Goal: Navigation & Orientation: Find specific page/section

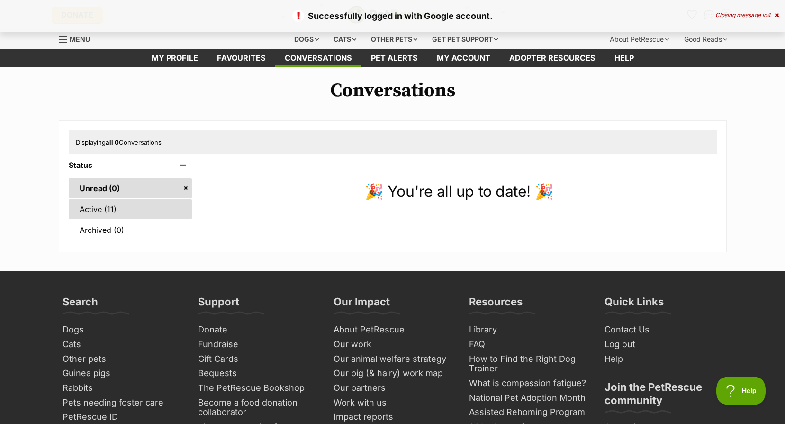
click at [122, 208] on link "Active (11)" at bounding box center [131, 209] width 124 height 20
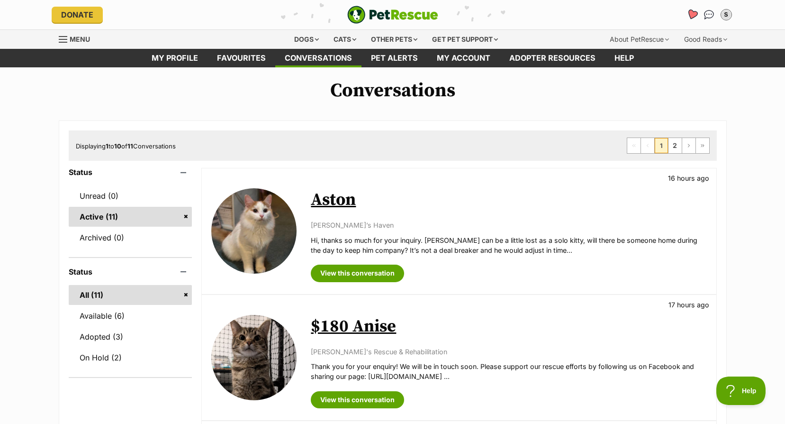
click at [690, 13] on icon "Favourites" at bounding box center [691, 14] width 11 height 11
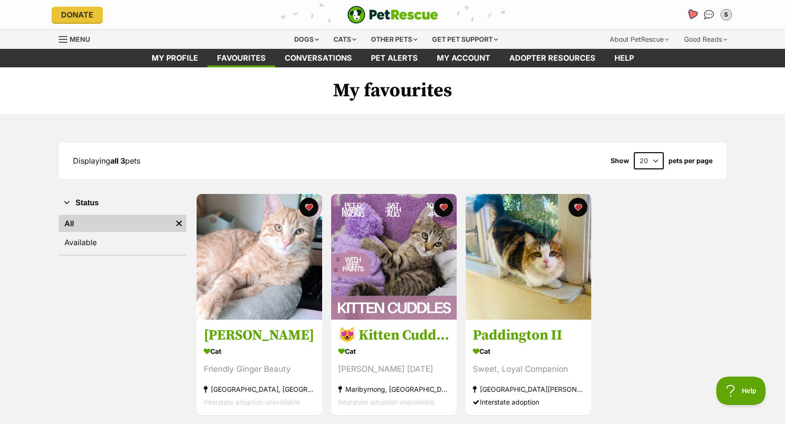
drag, startPoint x: 0, startPoint y: 0, endPoint x: 690, endPoint y: 12, distance: 689.8
click at [690, 12] on icon "Favourites" at bounding box center [691, 14] width 11 height 11
